Goal: Information Seeking & Learning: Compare options

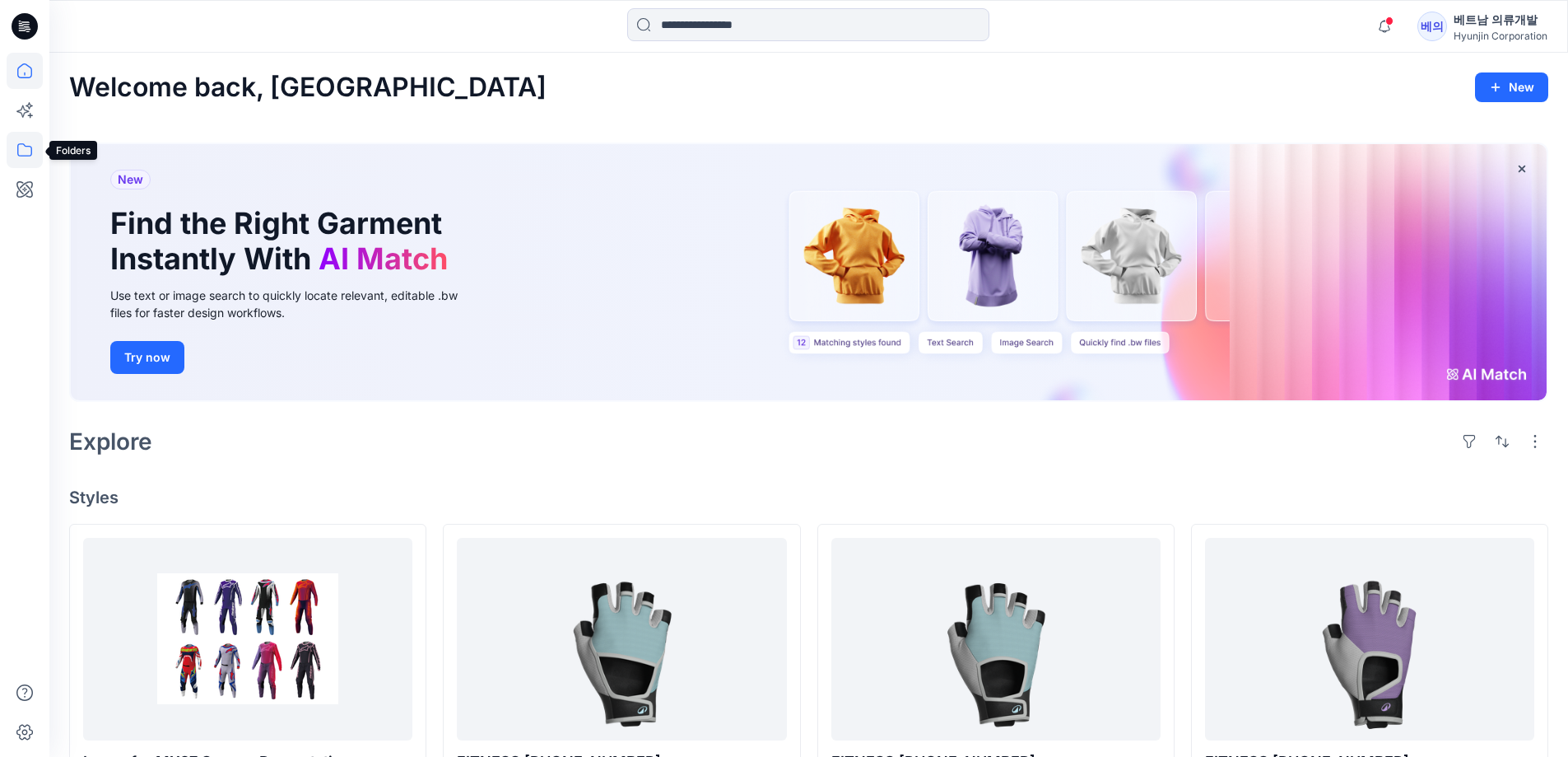
click at [29, 137] on icon at bounding box center [25, 150] width 36 height 36
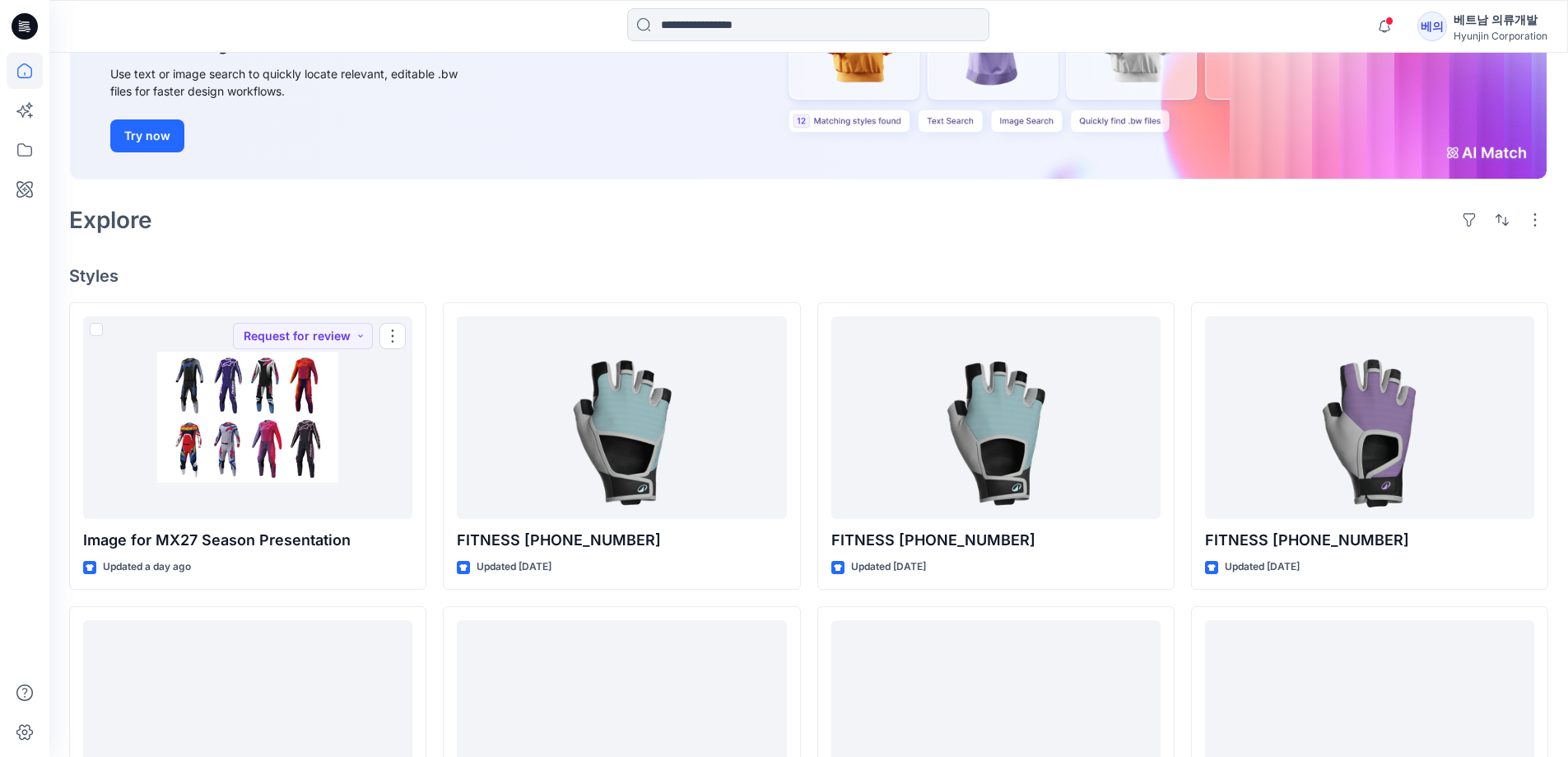
scroll to position [82, 0]
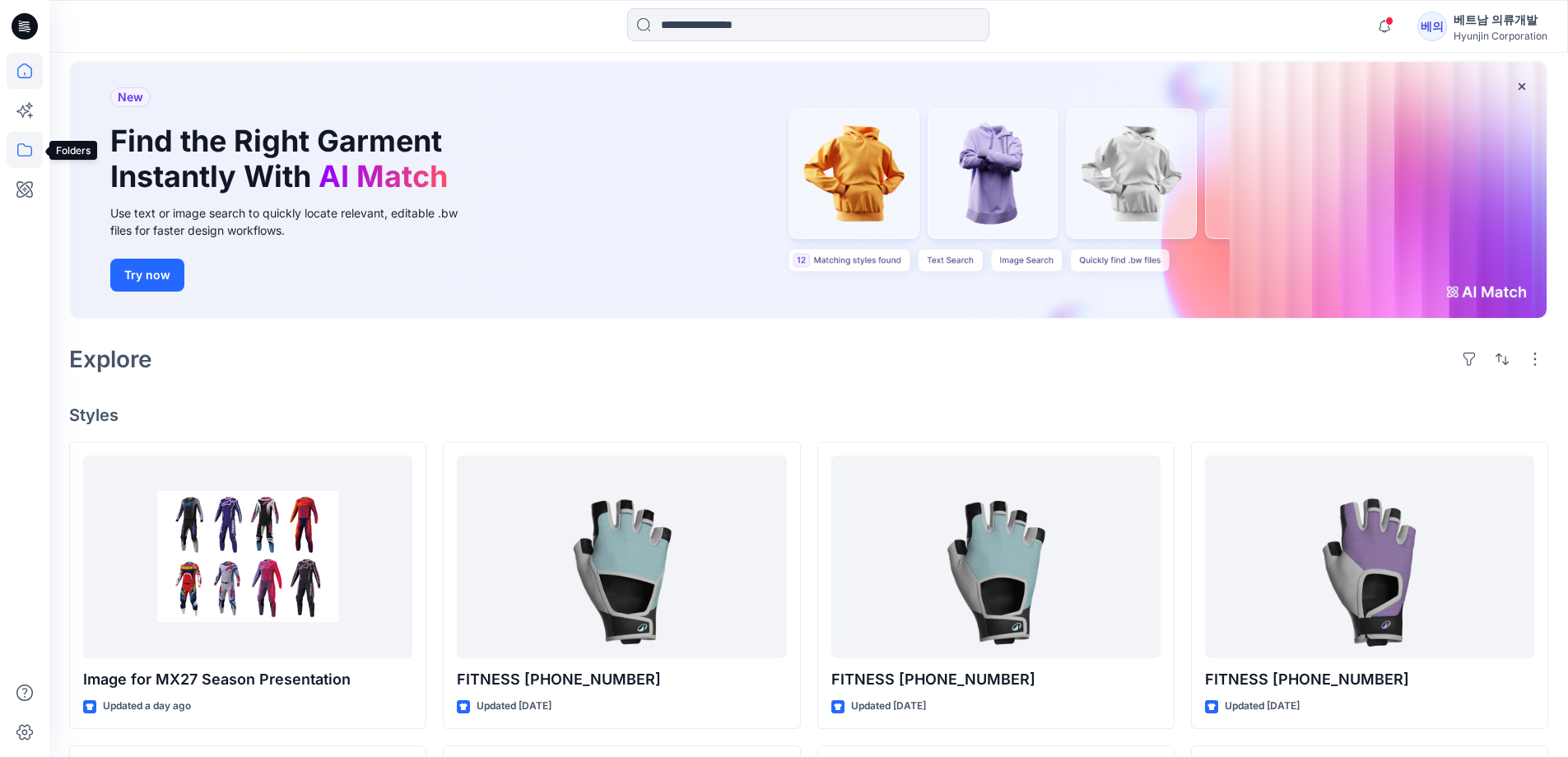
click at [21, 146] on icon at bounding box center [25, 150] width 36 height 36
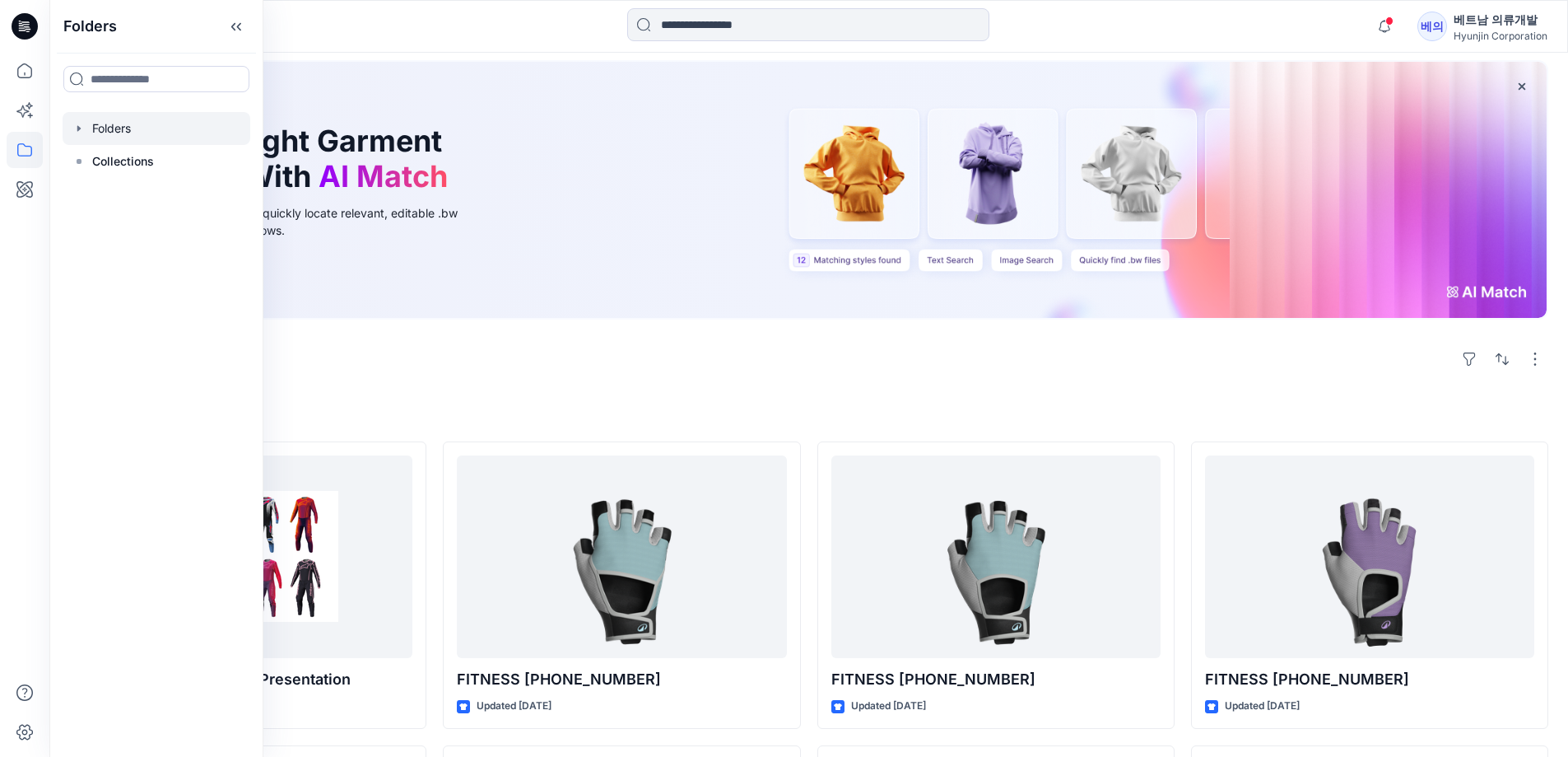
click at [81, 127] on icon "button" at bounding box center [79, 128] width 13 height 13
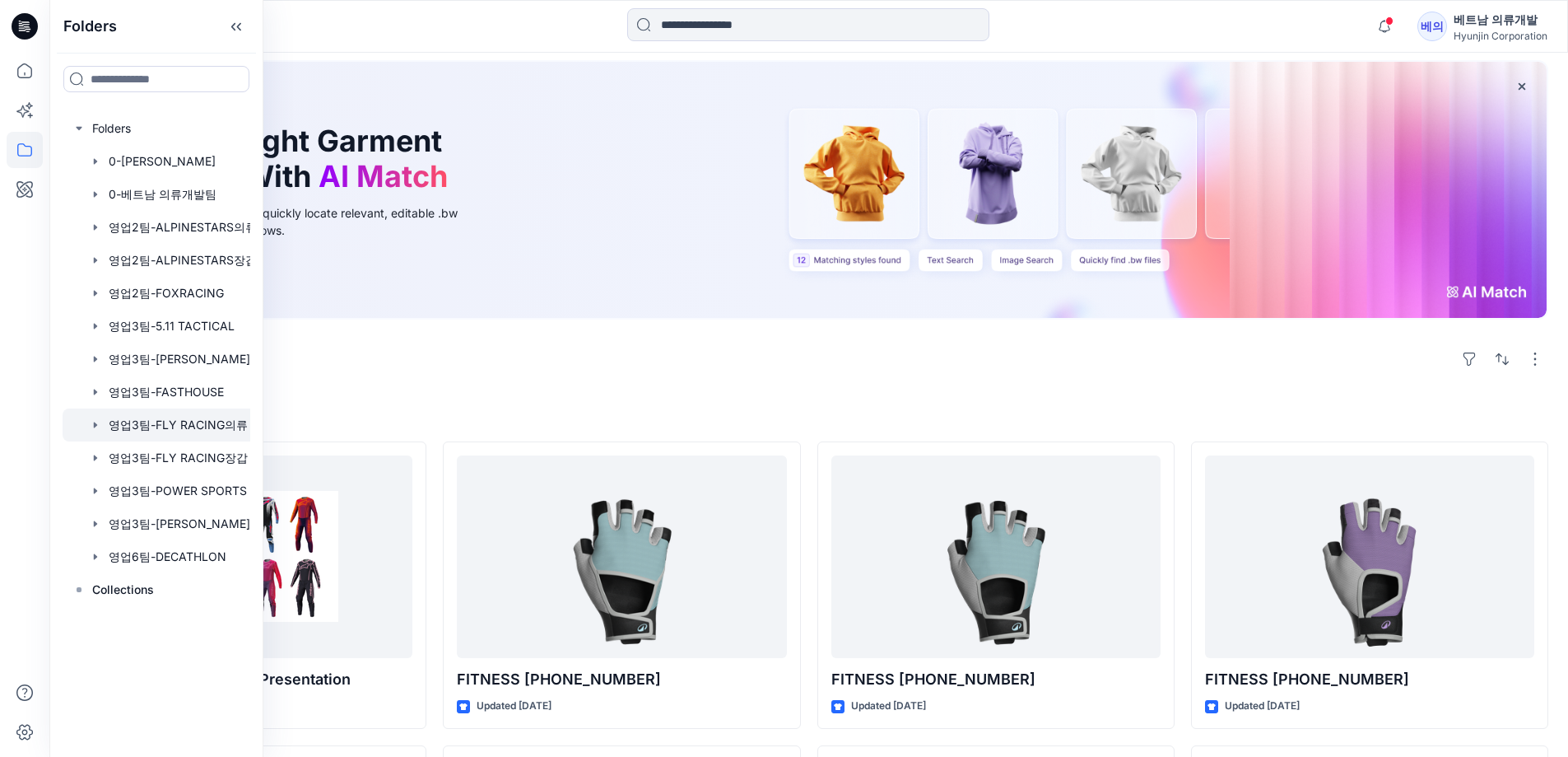
click at [186, 432] on div at bounding box center [177, 425] width 230 height 33
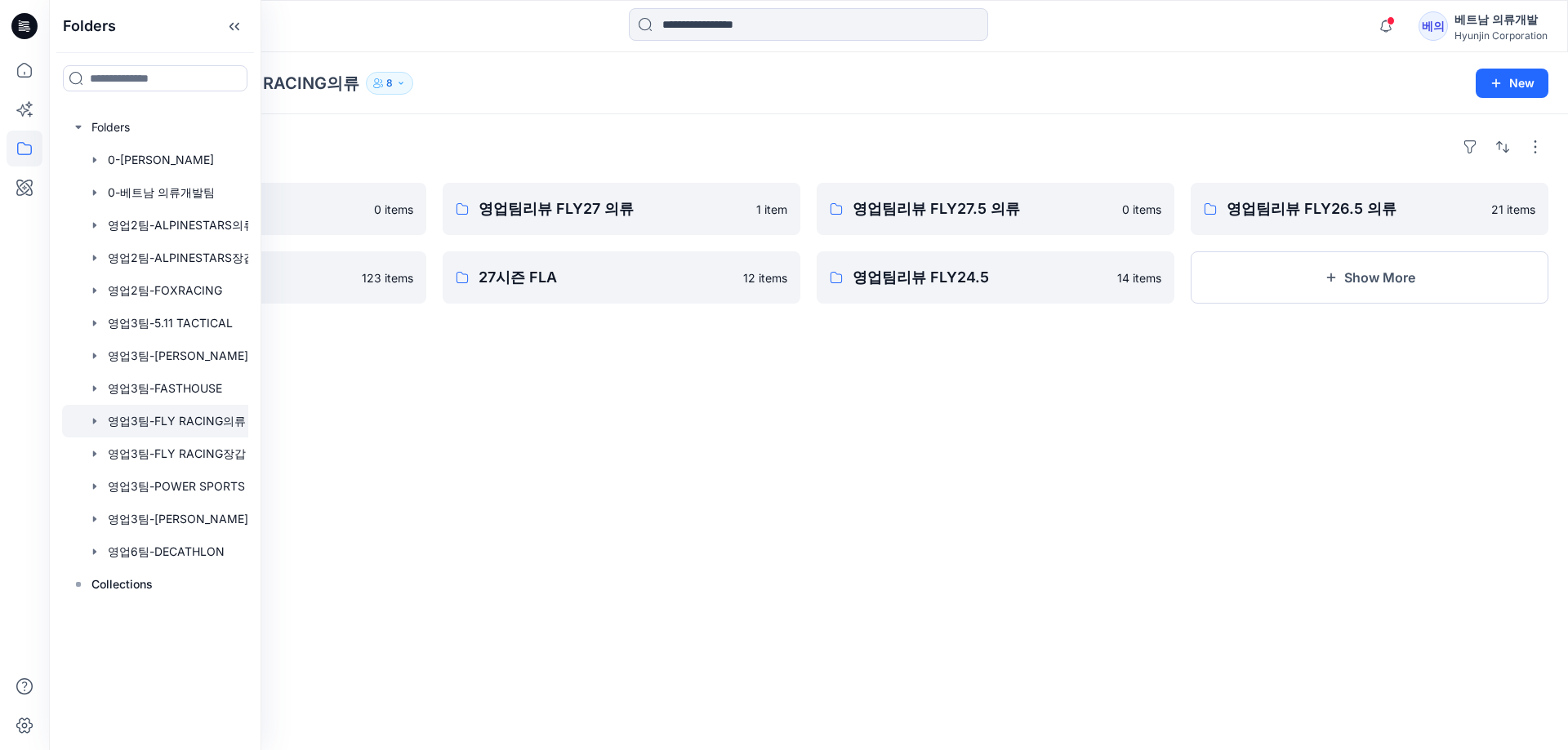
click at [868, 472] on div "Folders 영업팀리뷰 FLY28 의류 0 items 영업팀리뷰 FLY26 의류 123 items 영업팀리뷰 FLY27 의류 1 item 2…" at bounding box center [808, 432] width 1519 height 635
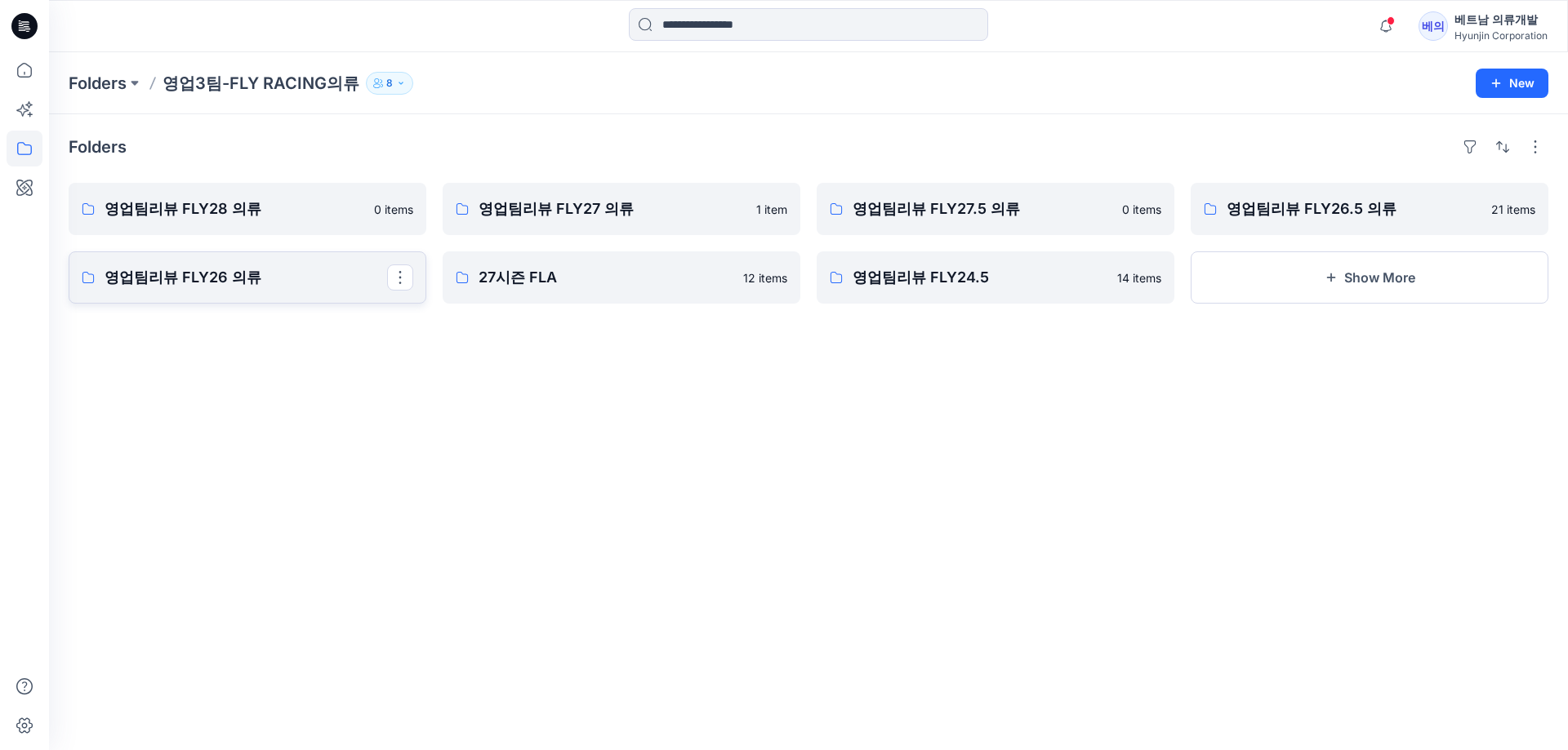
click at [267, 273] on p "영업팀리뷰 FLY26 의류" at bounding box center [245, 277] width 283 height 23
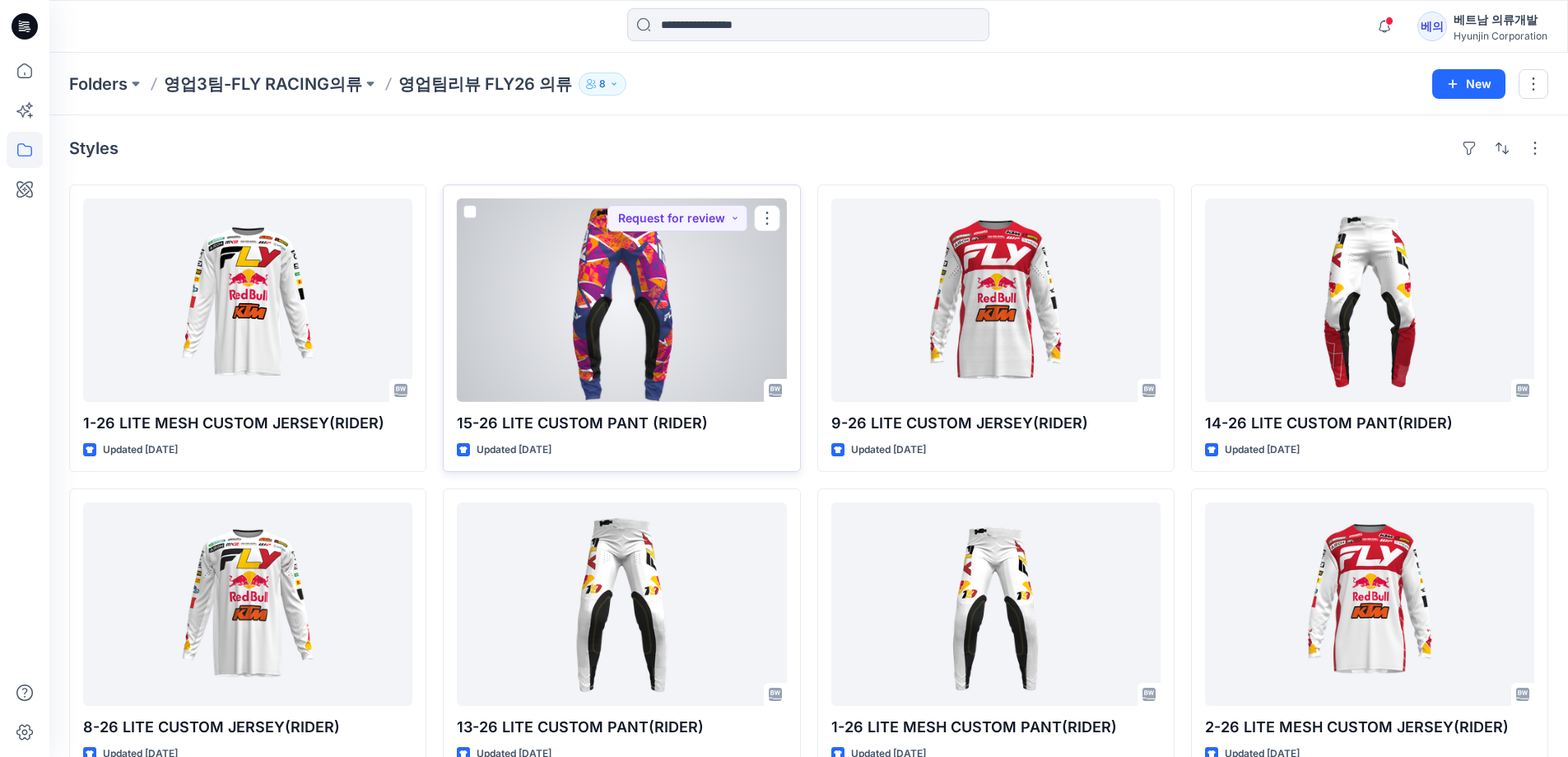
click at [581, 369] on div at bounding box center [621, 301] width 330 height 204
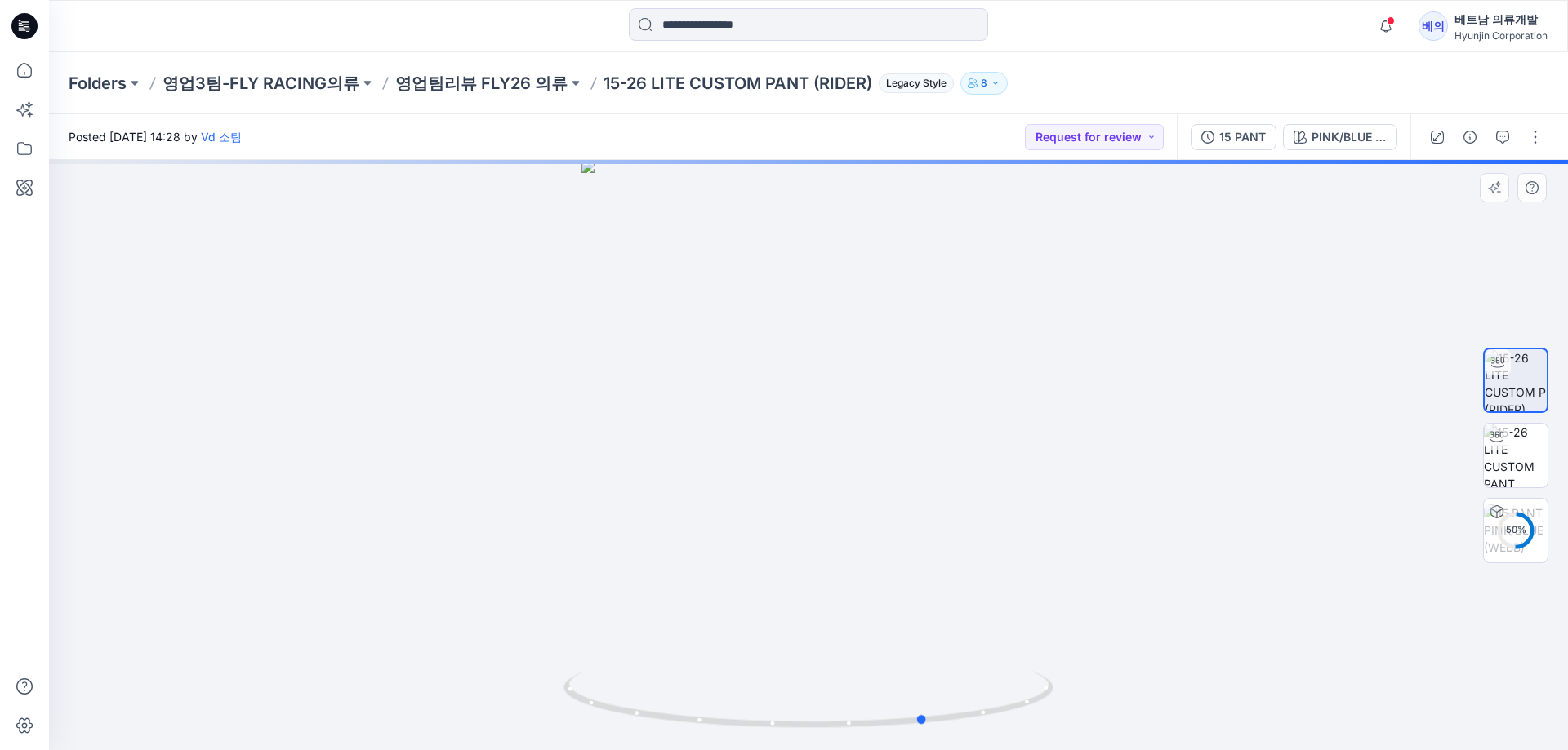
drag, startPoint x: 686, startPoint y: 530, endPoint x: 829, endPoint y: 538, distance: 143.2
click at [829, 538] on div at bounding box center [808, 455] width 1519 height 590
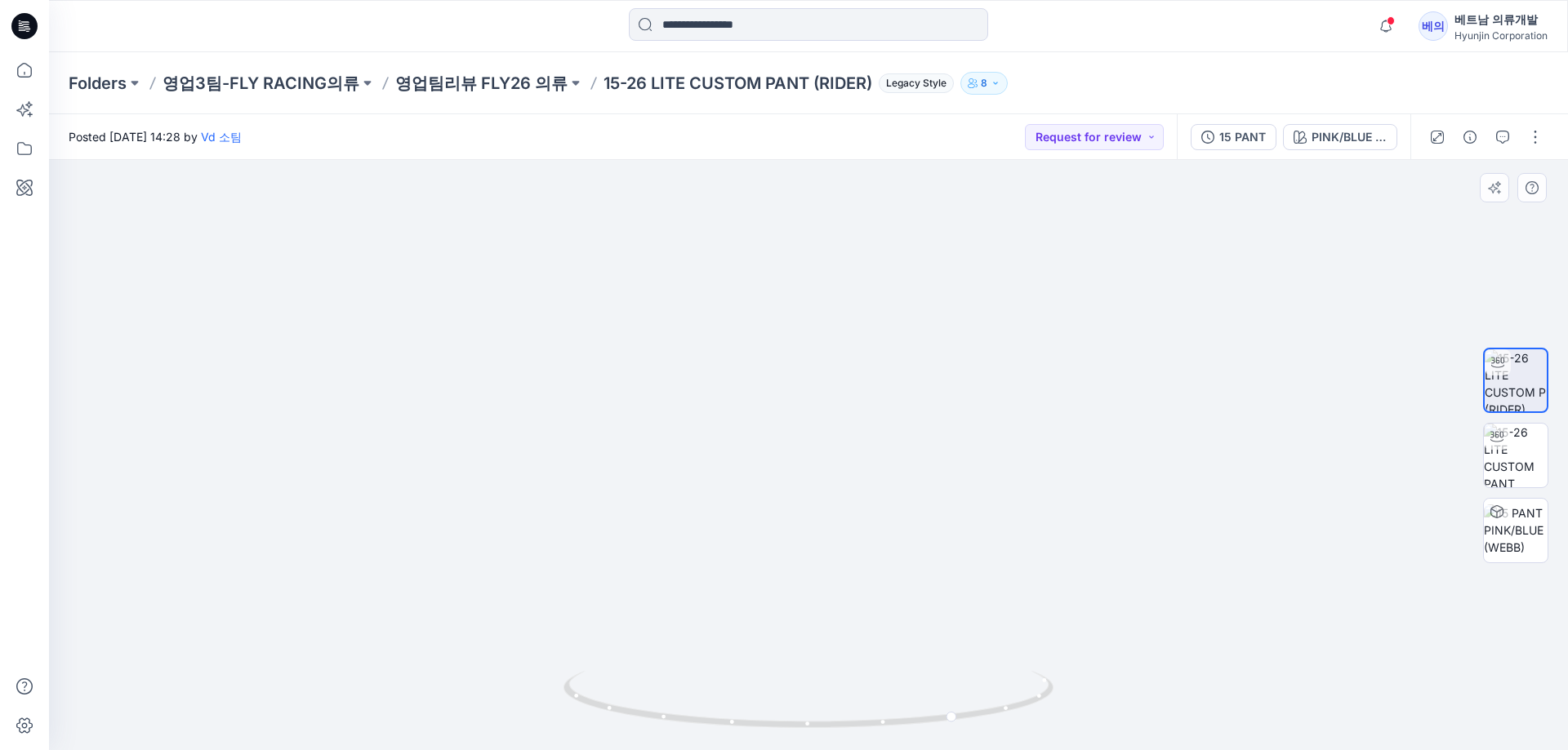
drag, startPoint x: 992, startPoint y: 609, endPoint x: 915, endPoint y: 579, distance: 82.6
click at [793, 579] on img at bounding box center [809, 277] width 958 height 946
drag, startPoint x: 1259, startPoint y: 564, endPoint x: 998, endPoint y: 514, distance: 265.7
click at [920, 524] on img at bounding box center [809, 257] width 958 height 986
drag, startPoint x: 936, startPoint y: 546, endPoint x: 927, endPoint y: 529, distance: 19.2
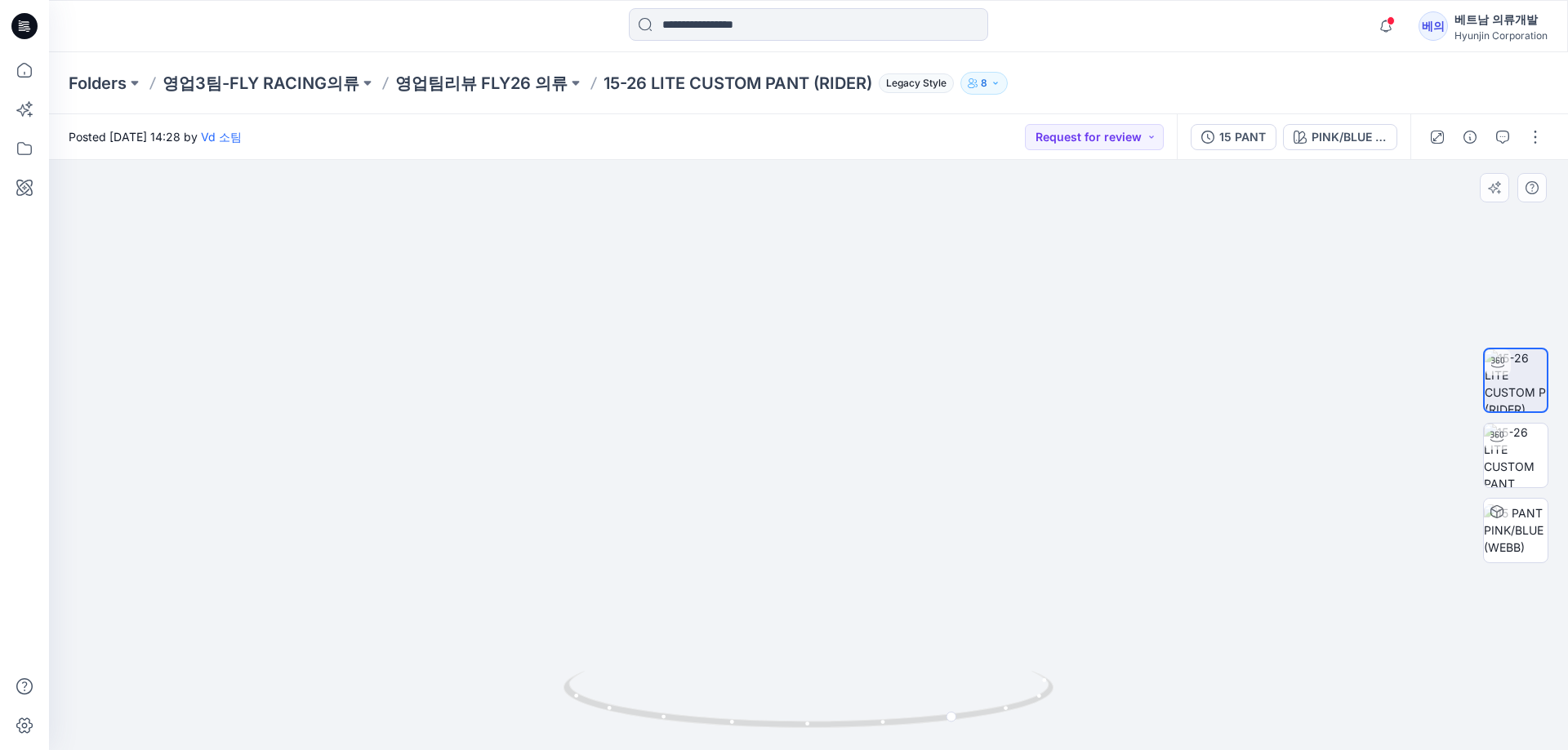
click at [936, 505] on img at bounding box center [809, 236] width 958 height 1027
drag, startPoint x: 927, startPoint y: 471, endPoint x: 700, endPoint y: 484, distance: 227.4
click at [641, 464] on img at bounding box center [809, 230] width 958 height 1039
drag, startPoint x: 997, startPoint y: 552, endPoint x: 664, endPoint y: 543, distance: 333.1
click at [664, 543] on div at bounding box center [808, 455] width 1519 height 590
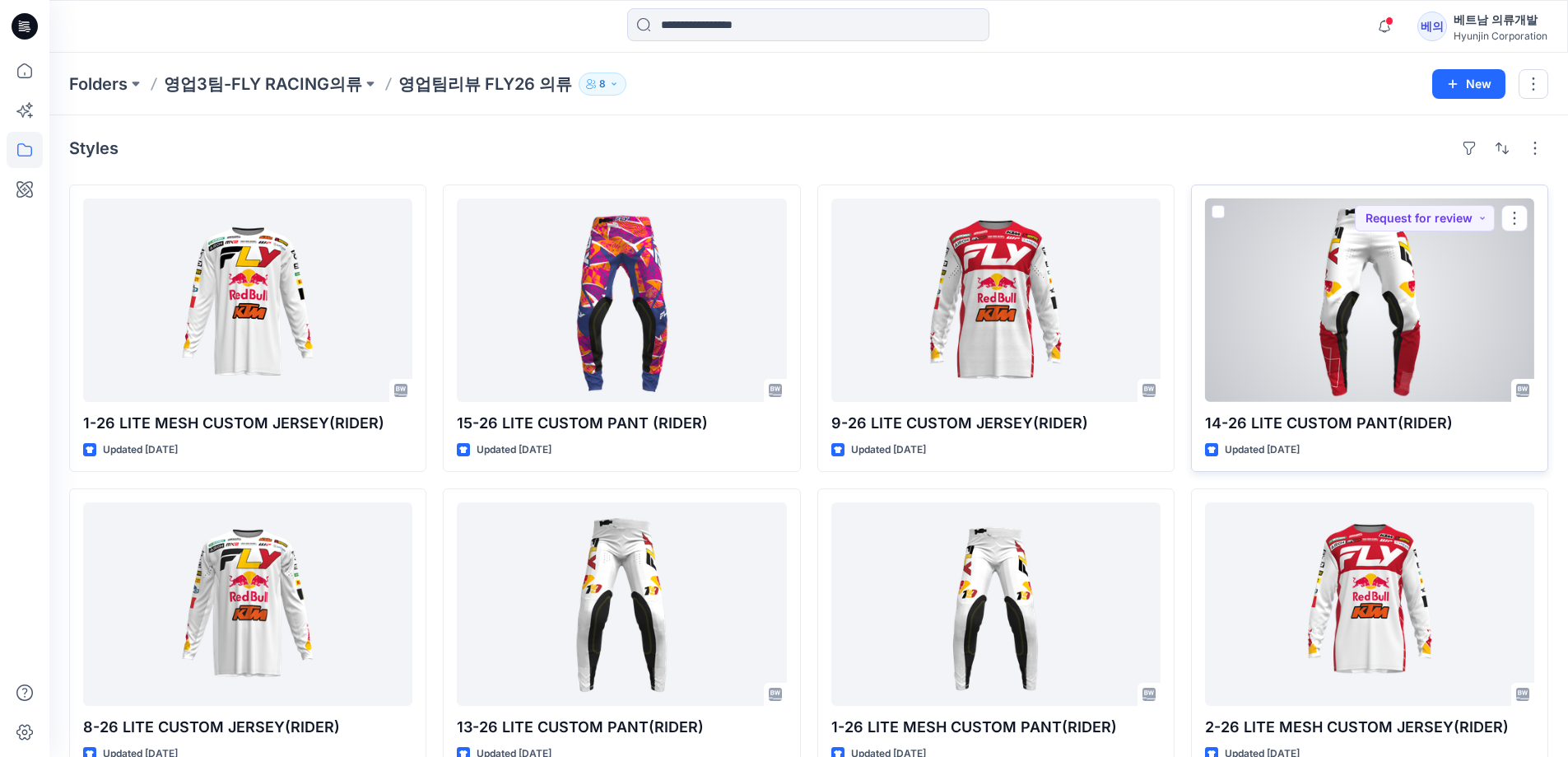
click at [1380, 332] on div at bounding box center [1369, 301] width 330 height 204
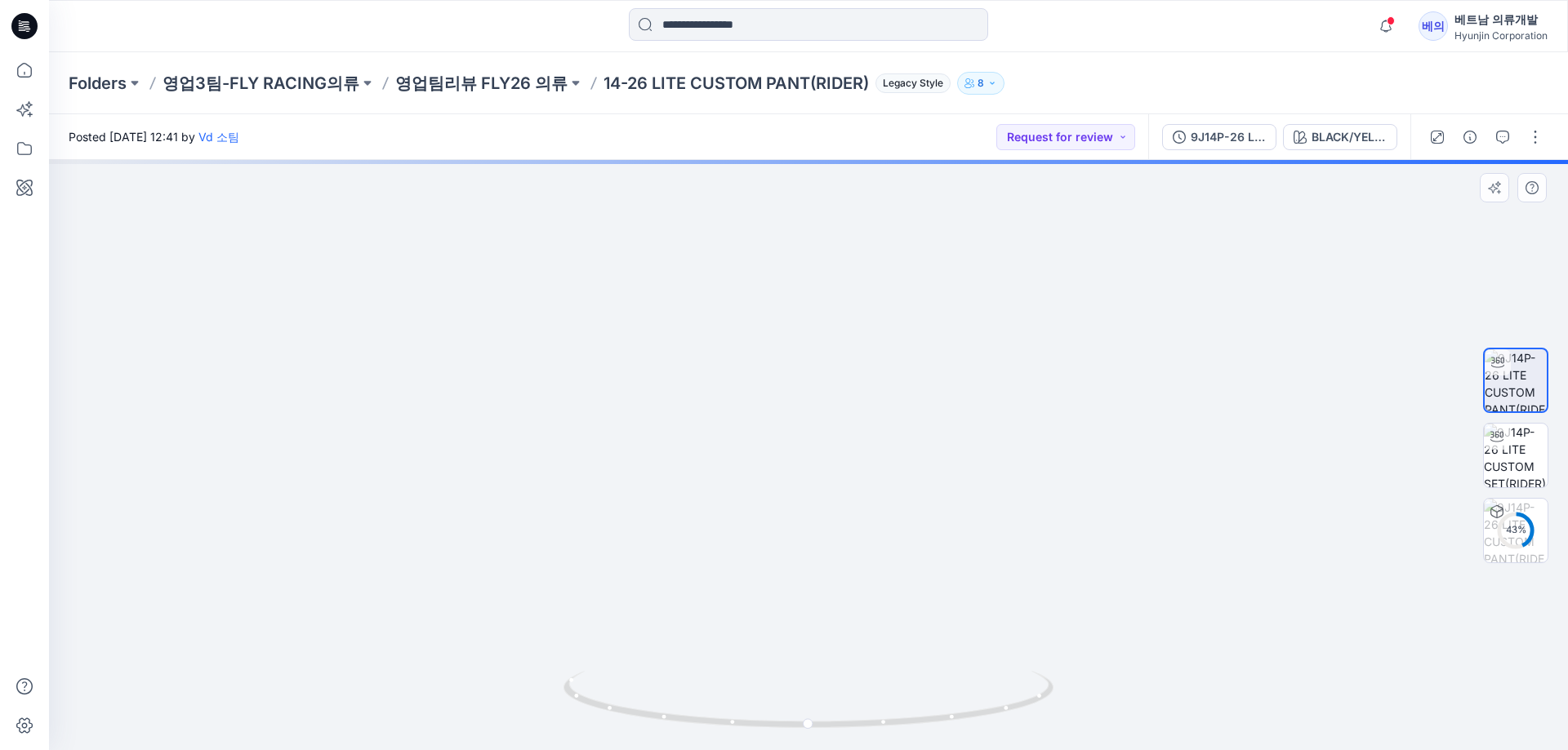
drag, startPoint x: 667, startPoint y: 552, endPoint x: 913, endPoint y: 568, distance: 246.5
click at [913, 568] on img at bounding box center [808, 378] width 705 height 745
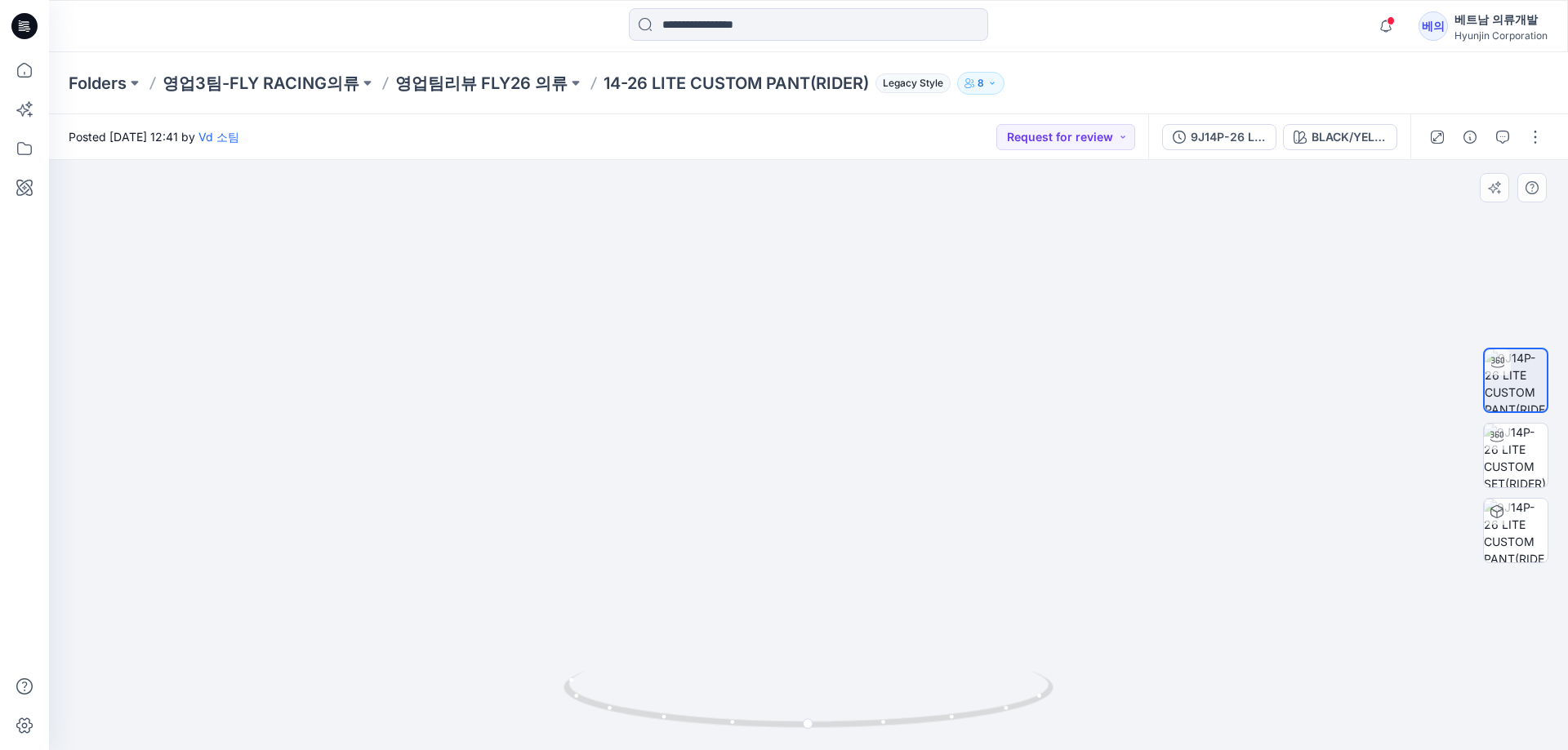
drag, startPoint x: 692, startPoint y: 654, endPoint x: 951, endPoint y: 657, distance: 259.0
click at [951, 657] on img at bounding box center [808, 382] width 705 height 736
drag, startPoint x: 1066, startPoint y: 632, endPoint x: 738, endPoint y: 373, distance: 417.9
click at [738, 373] on img at bounding box center [808, 291] width 705 height 917
drag, startPoint x: 581, startPoint y: 568, endPoint x: 833, endPoint y: 566, distance: 252.0
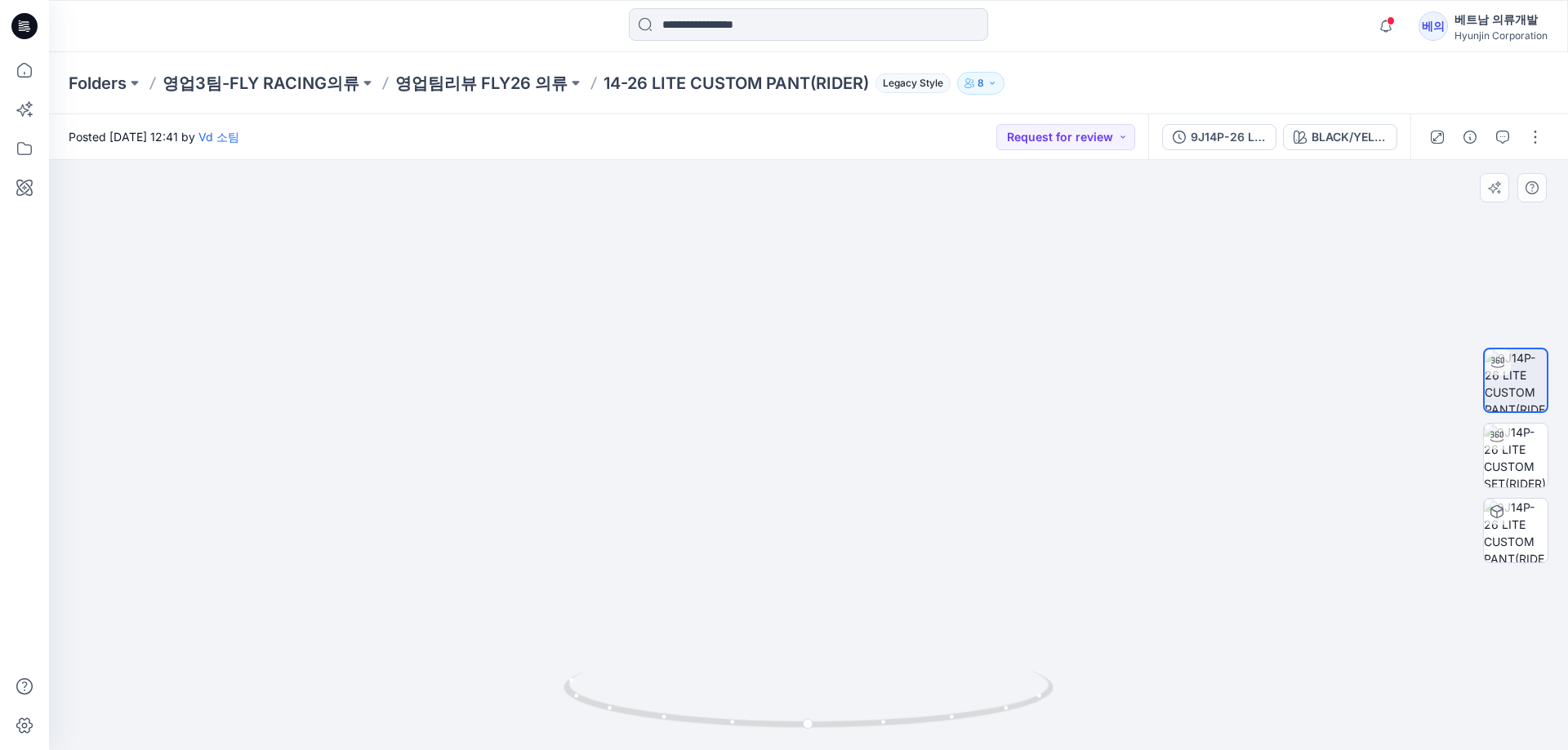
click at [831, 566] on img at bounding box center [808, 292] width 705 height 915
drag, startPoint x: 949, startPoint y: 551, endPoint x: 941, endPoint y: 445, distance: 106.3
click at [941, 445] on img at bounding box center [808, 291] width 705 height 917
drag, startPoint x: 1028, startPoint y: 568, endPoint x: 724, endPoint y: 535, distance: 305.8
click at [724, 535] on img at bounding box center [808, 291] width 705 height 917
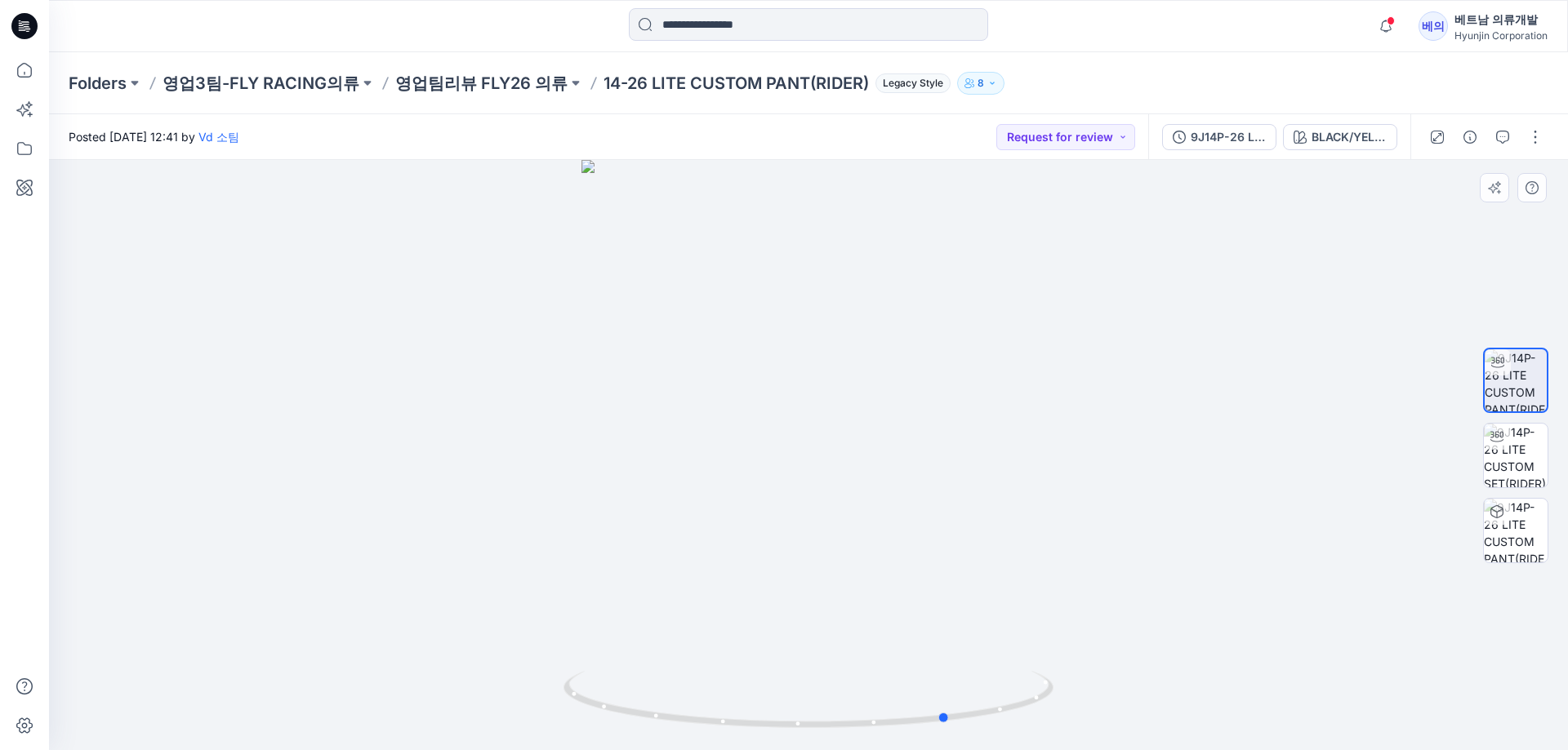
drag, startPoint x: 652, startPoint y: 540, endPoint x: 792, endPoint y: 542, distance: 140.0
click at [792, 542] on div at bounding box center [808, 455] width 1519 height 590
drag, startPoint x: 997, startPoint y: 339, endPoint x: 976, endPoint y: 487, distance: 149.5
click at [976, 487] on img at bounding box center [809, 204] width 958 height 1092
drag, startPoint x: 1014, startPoint y: 352, endPoint x: 978, endPoint y: 475, distance: 128.2
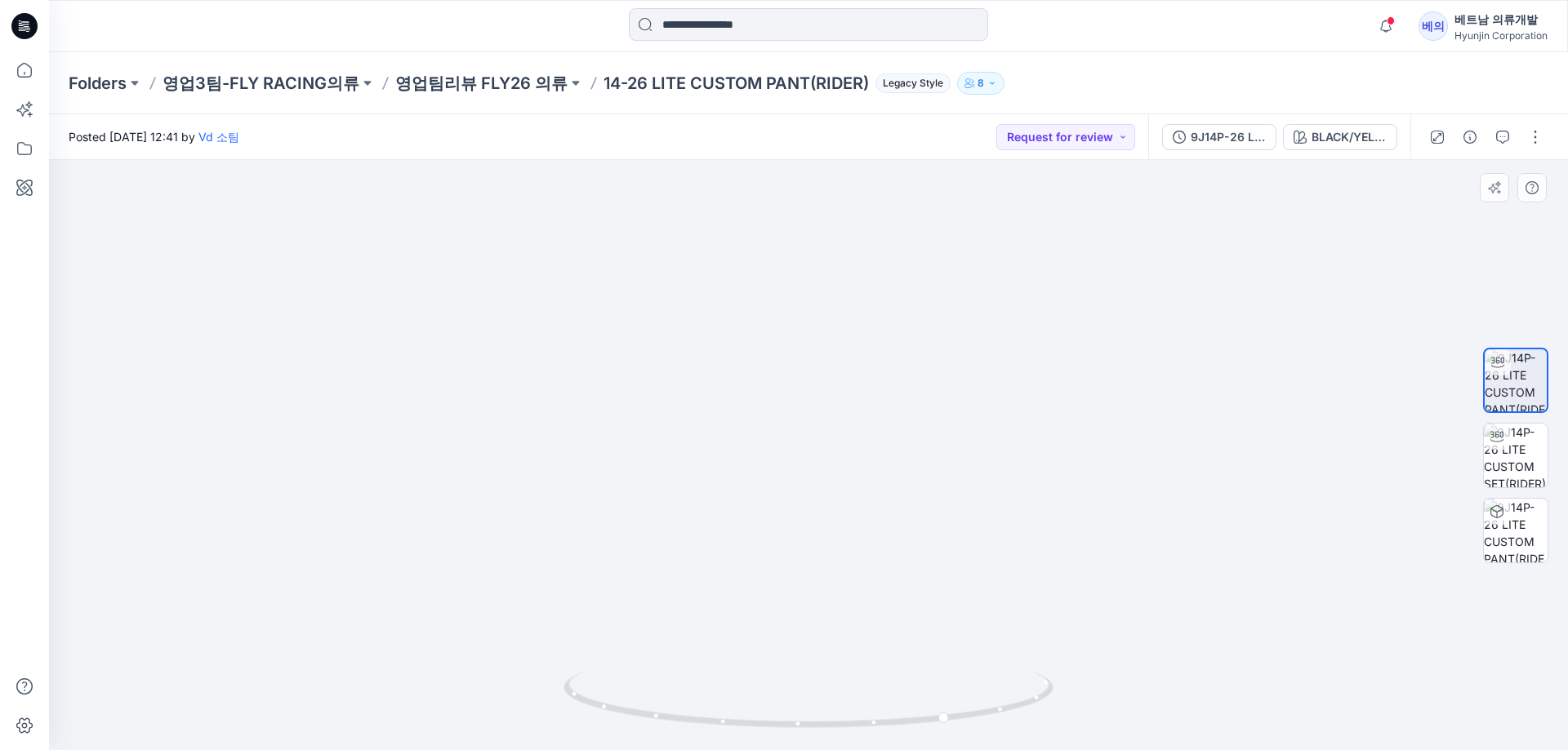
click at [978, 475] on img at bounding box center [809, 266] width 958 height 969
drag, startPoint x: 1121, startPoint y: 446, endPoint x: 907, endPoint y: 436, distance: 214.2
click at [666, 439] on img at bounding box center [809, 263] width 958 height 976
drag, startPoint x: 891, startPoint y: 493, endPoint x: 857, endPoint y: 484, distance: 35.2
click at [857, 484] on div at bounding box center [808, 455] width 1519 height 590
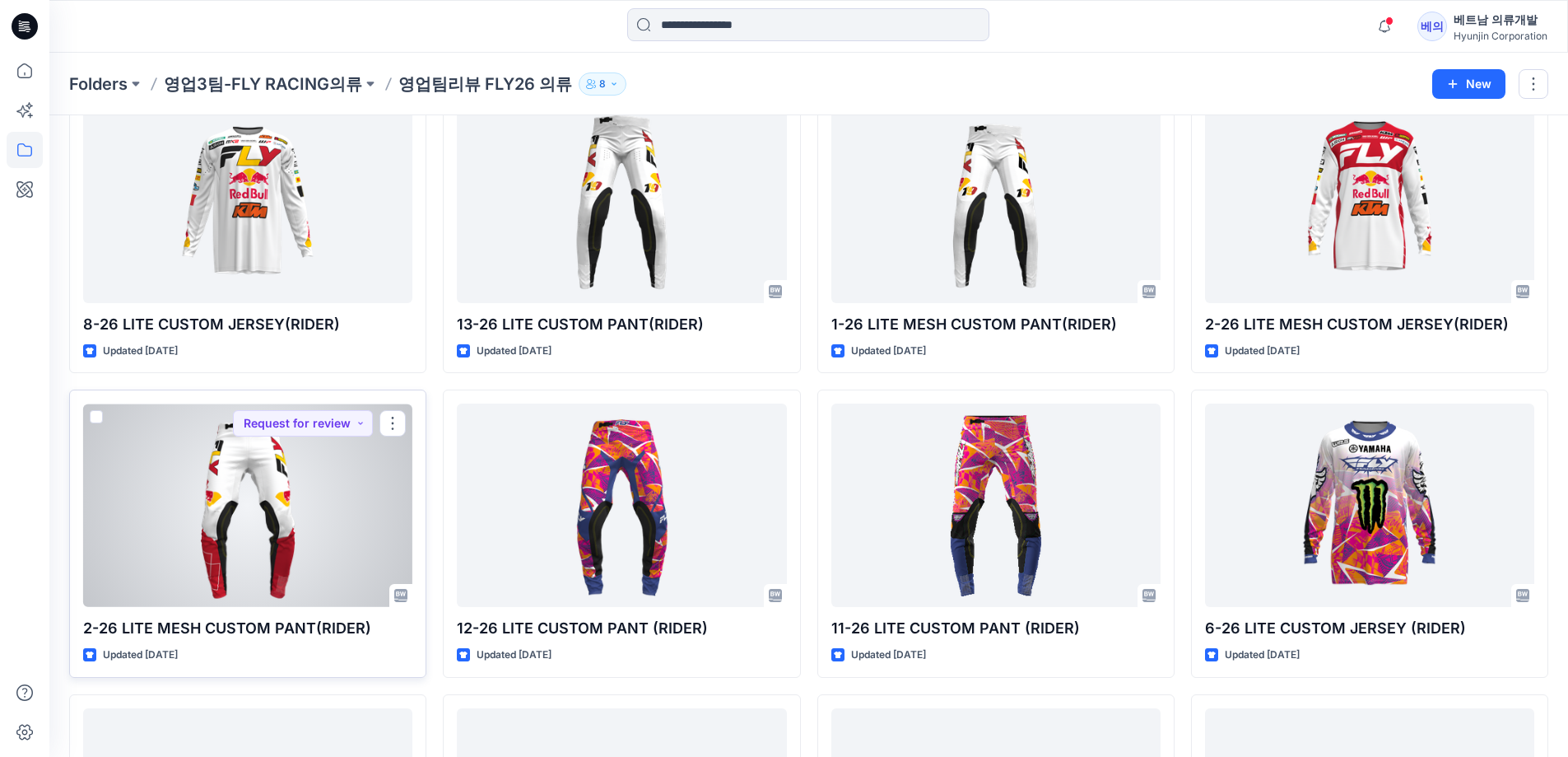
scroll to position [650, 0]
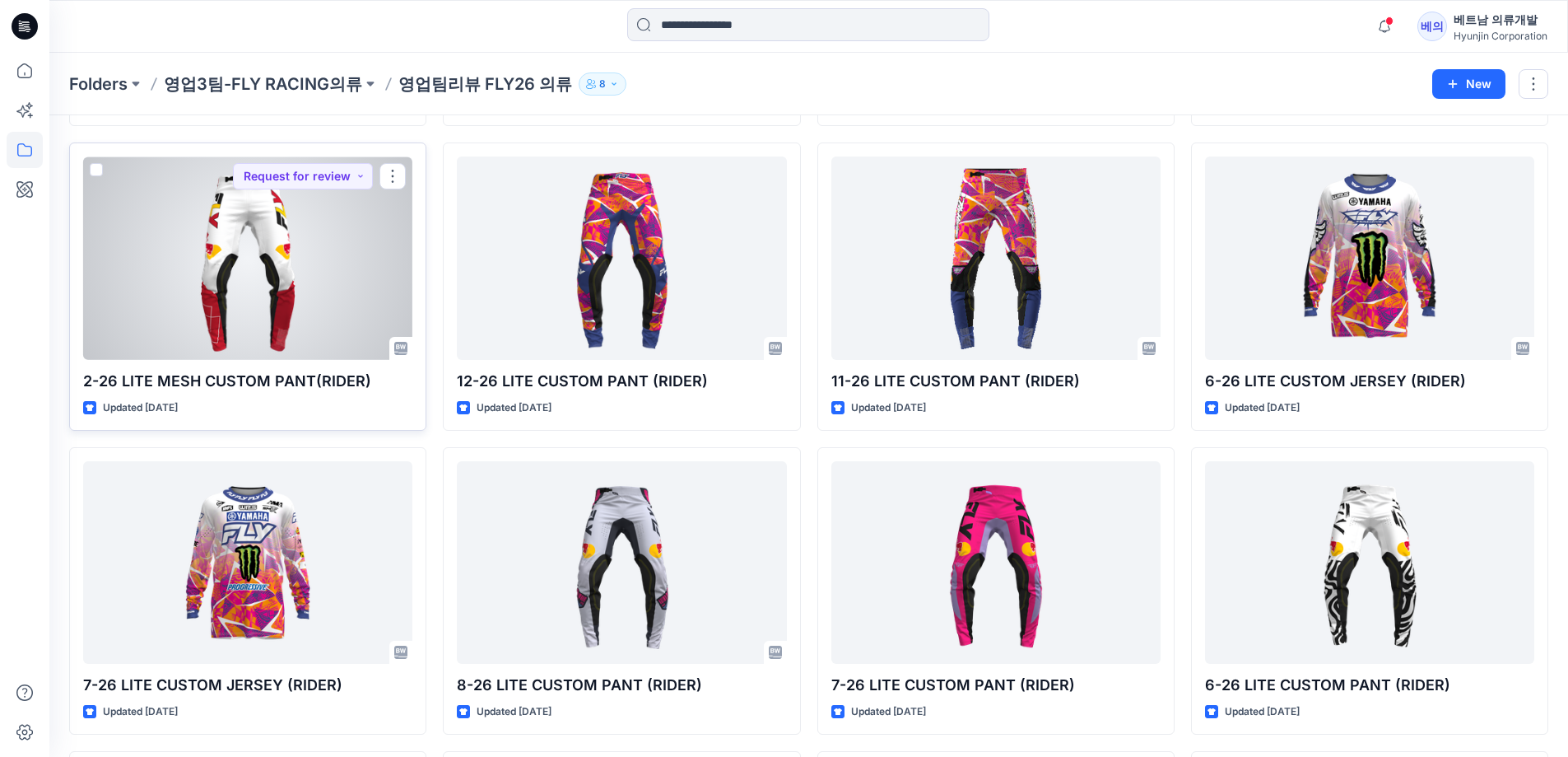
click at [227, 263] on div at bounding box center [247, 259] width 330 height 204
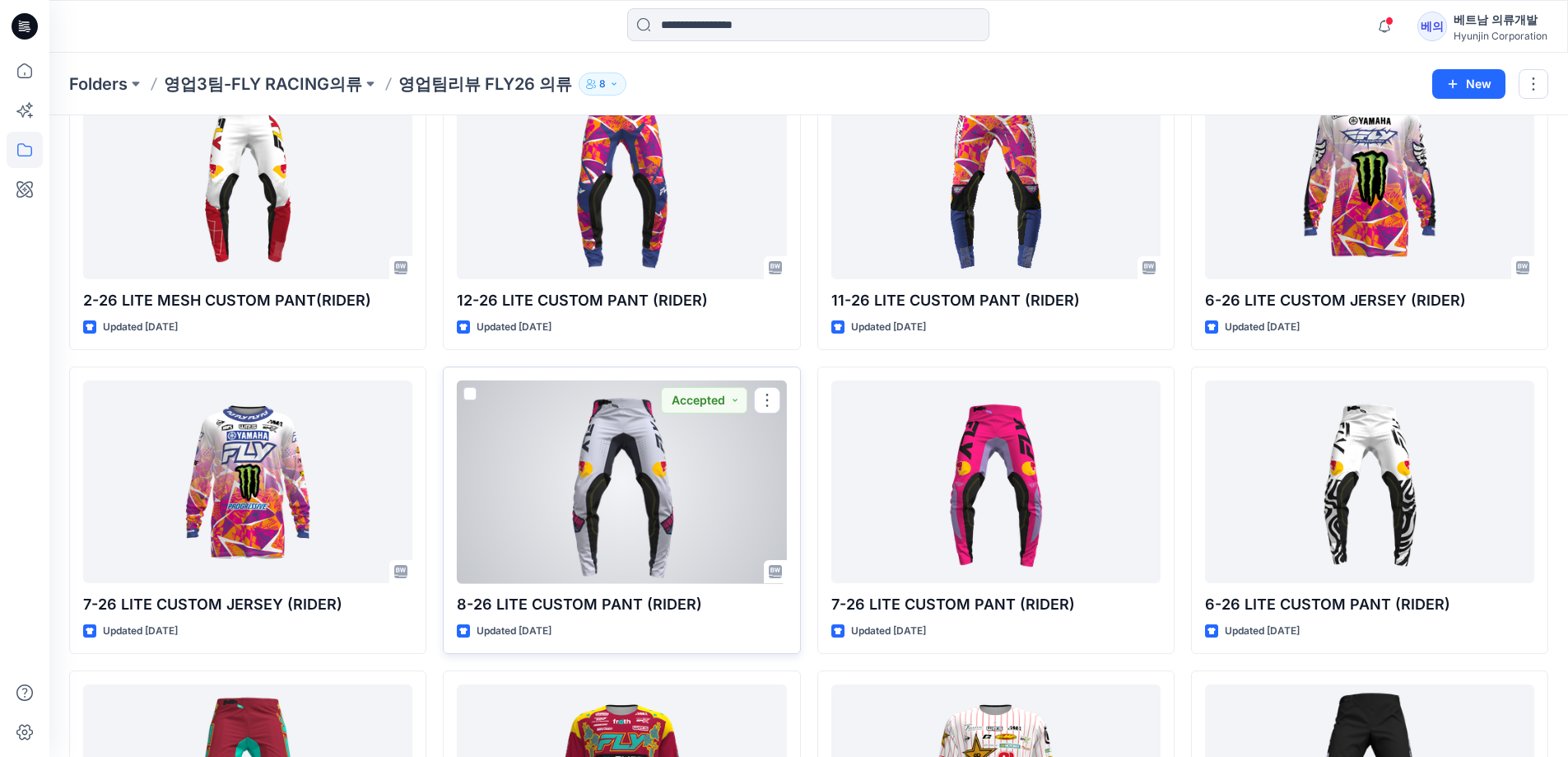
scroll to position [897, 0]
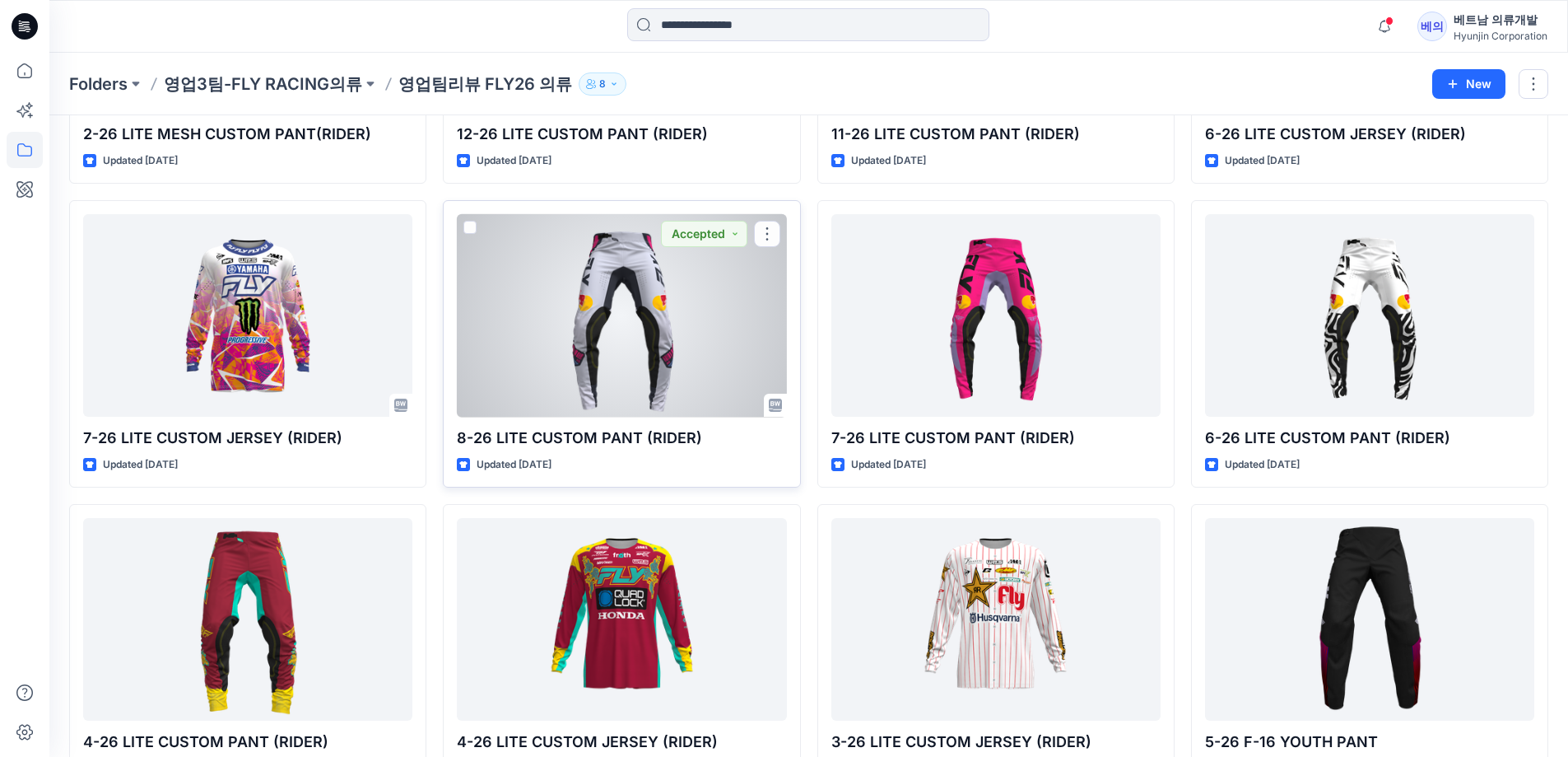
click at [611, 348] on div at bounding box center [621, 316] width 330 height 204
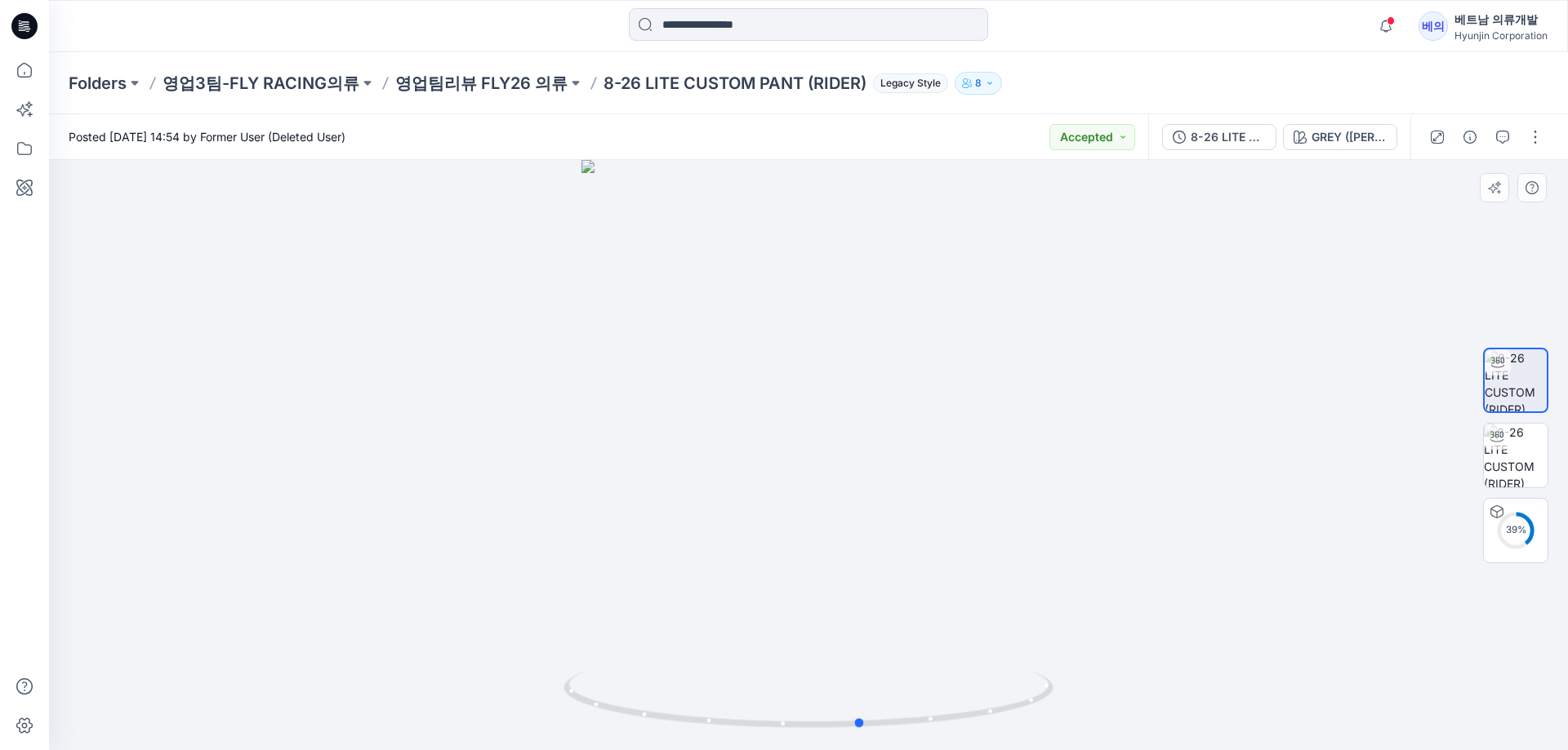
drag, startPoint x: 691, startPoint y: 507, endPoint x: 705, endPoint y: 501, distance: 15.2
click at [705, 501] on div at bounding box center [808, 455] width 1519 height 590
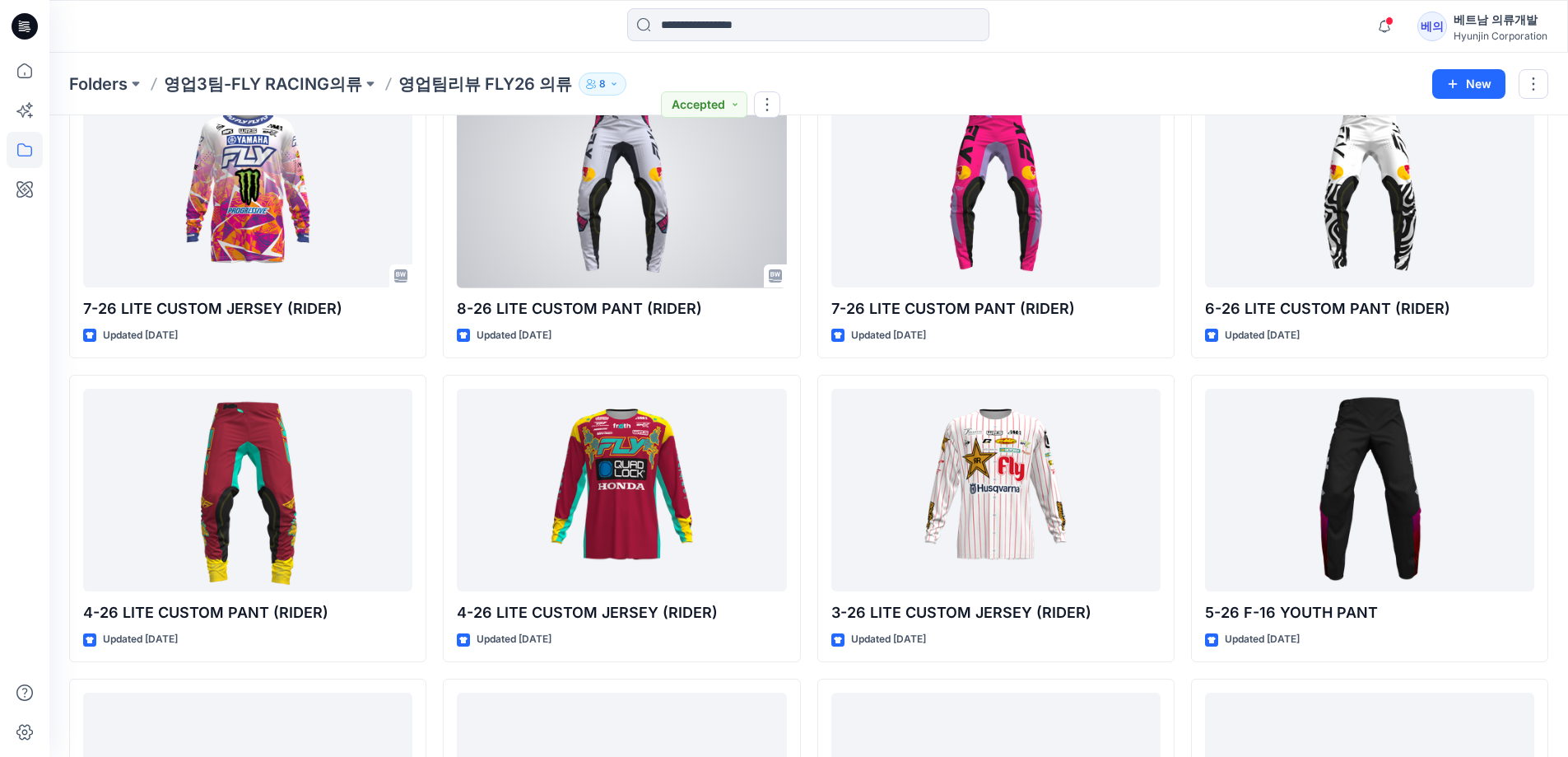
scroll to position [1226, 0]
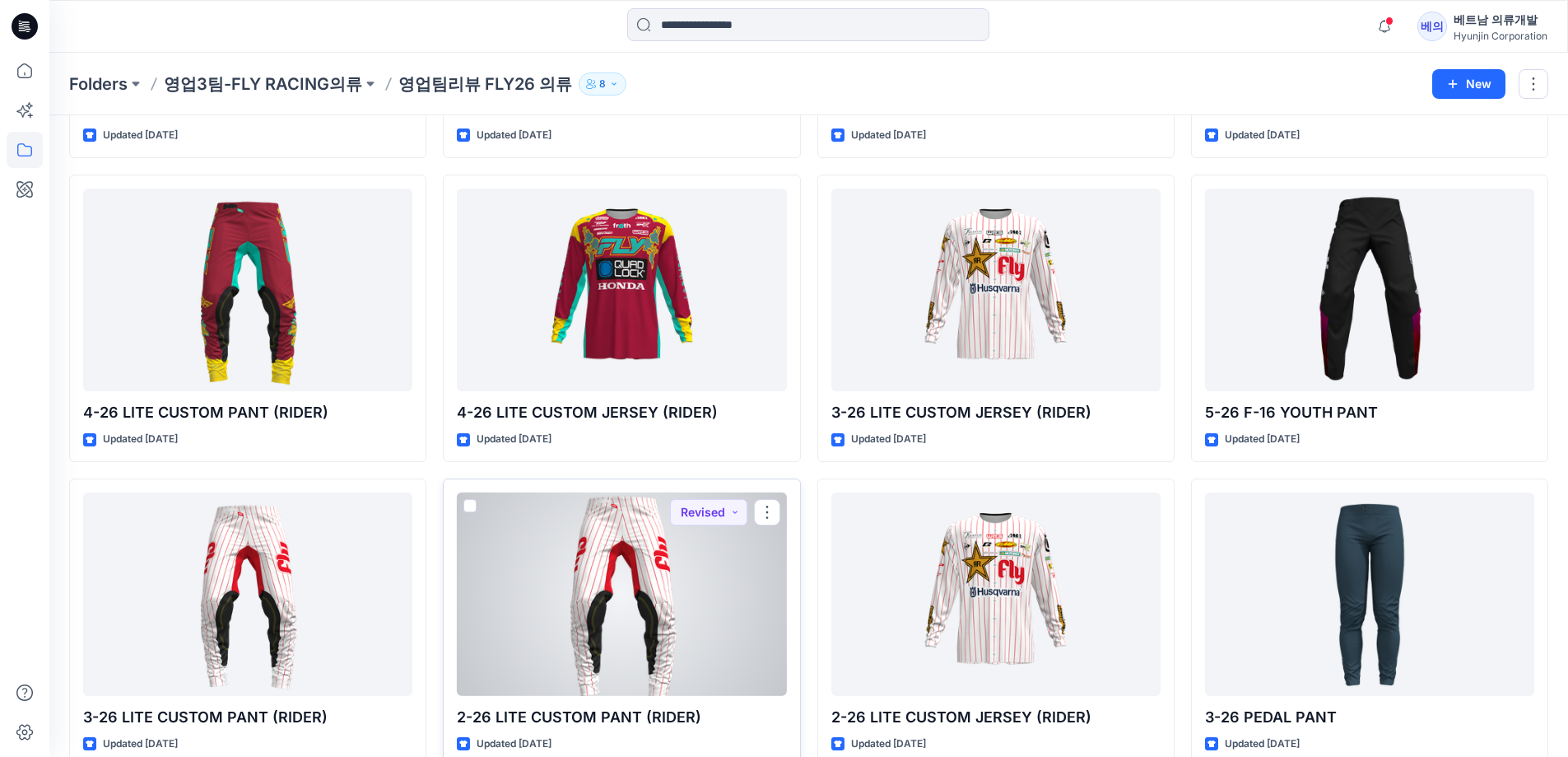
click at [612, 592] on div at bounding box center [621, 594] width 330 height 204
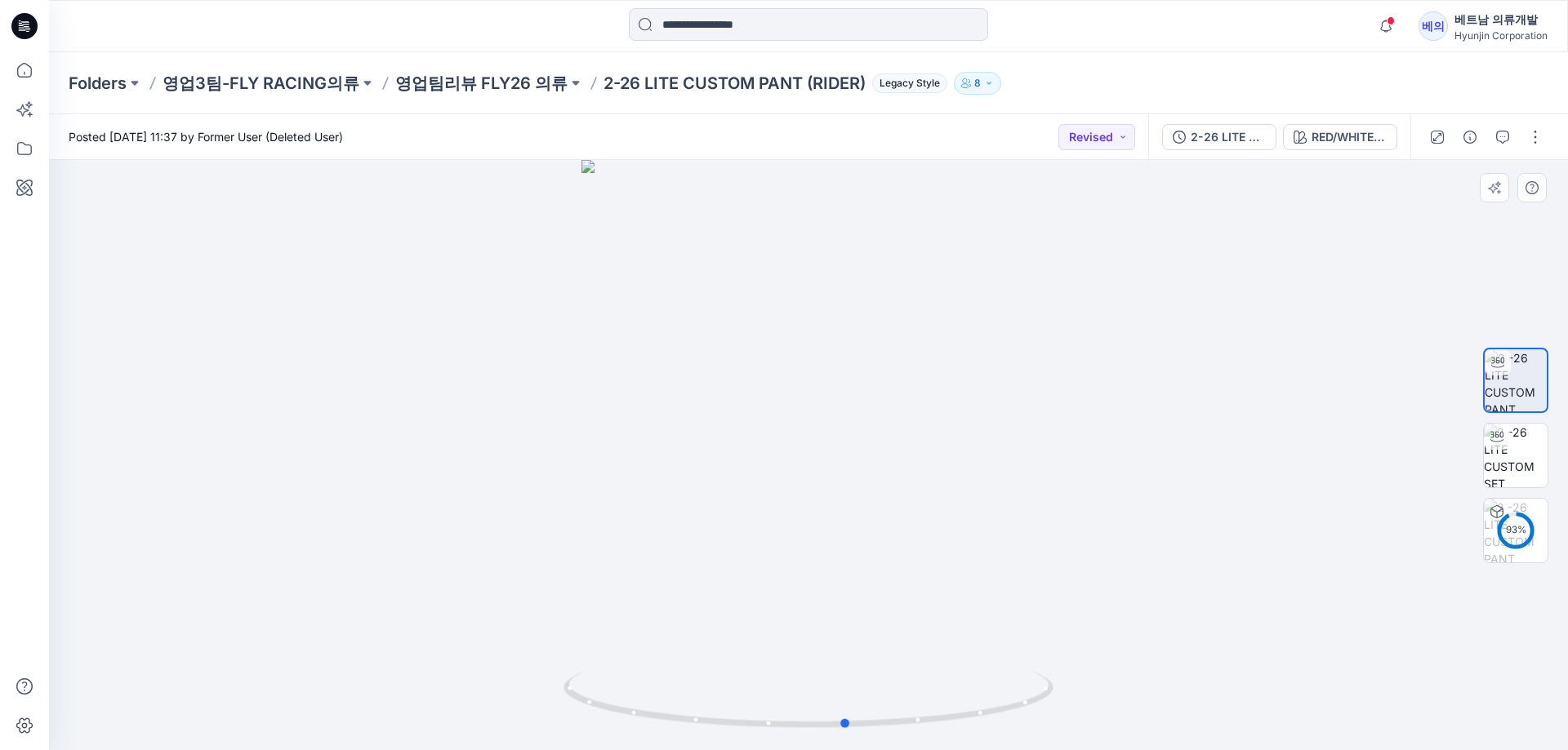
drag, startPoint x: 968, startPoint y: 530, endPoint x: 615, endPoint y: 469, distance: 358.2
click at [1003, 523] on div at bounding box center [808, 455] width 1519 height 590
drag, startPoint x: 922, startPoint y: 540, endPoint x: 815, endPoint y: 553, distance: 107.8
click at [815, 553] on div at bounding box center [808, 455] width 1519 height 590
